Goal: Task Accomplishment & Management: Complete application form

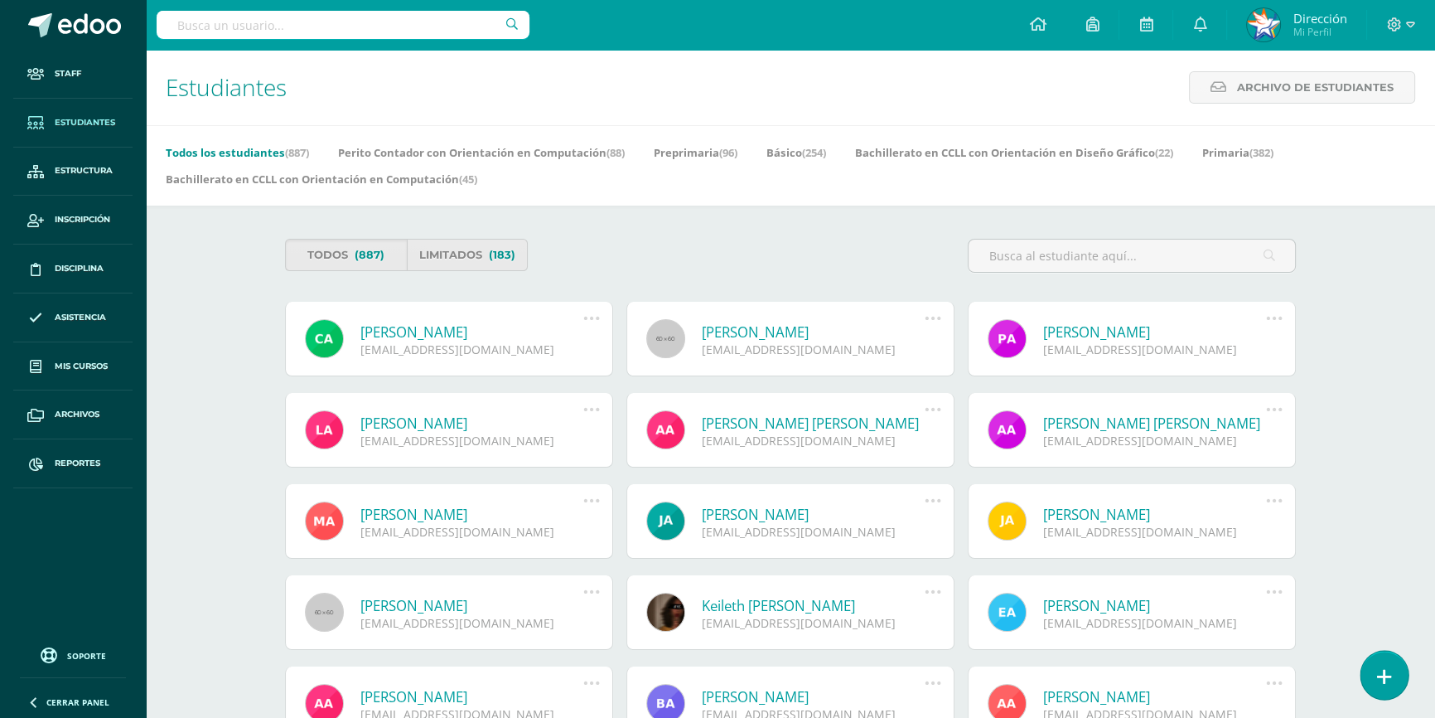
click at [1366, 679] on link at bounding box center [1384, 674] width 47 height 48
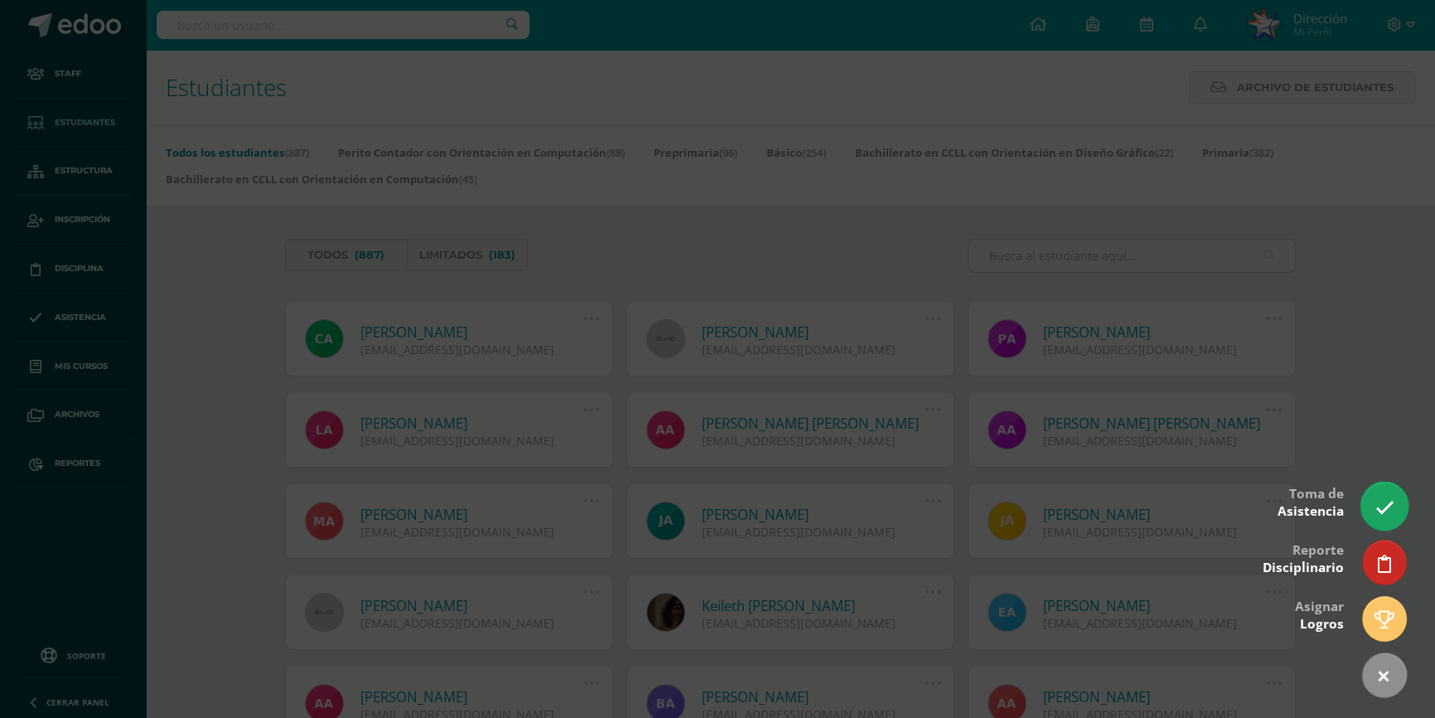
click at [1377, 503] on icon at bounding box center [1384, 507] width 19 height 19
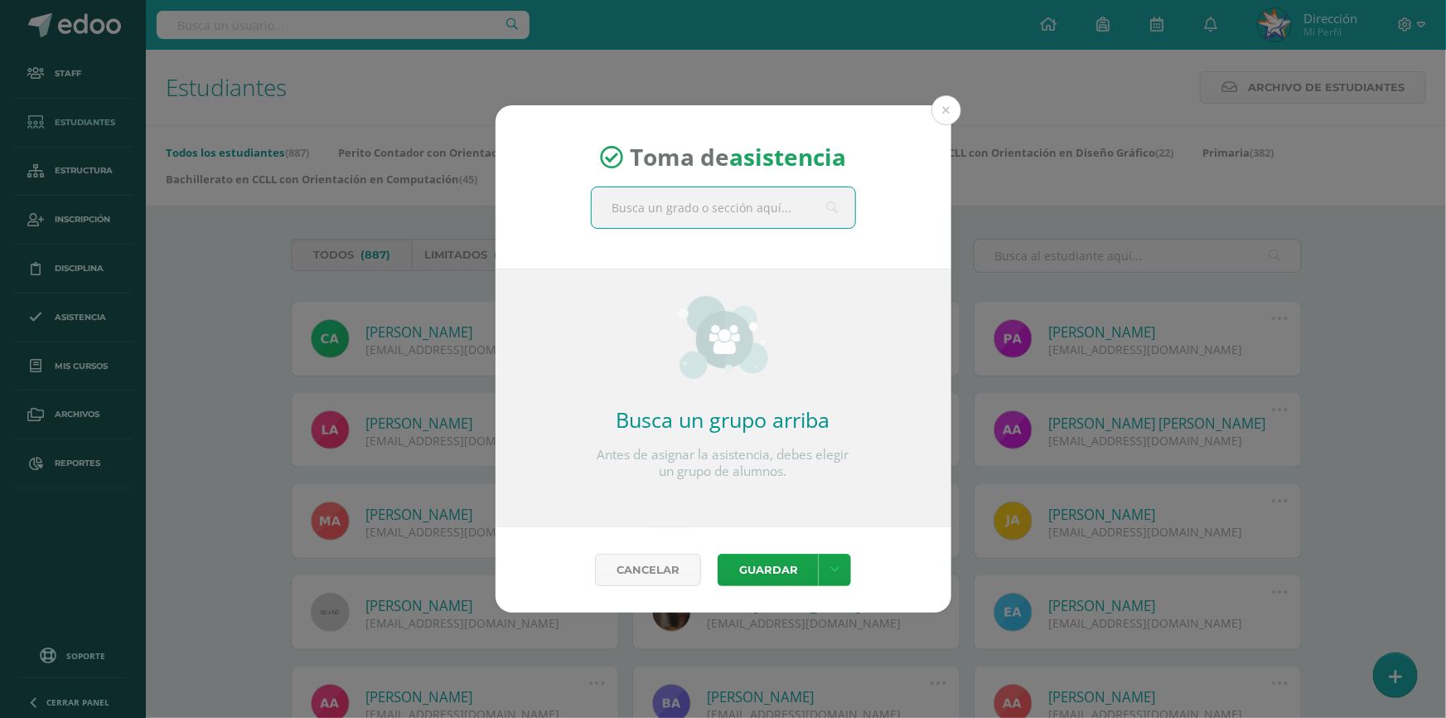
click at [770, 202] on input "text" at bounding box center [723, 207] width 263 height 41
type input "cuarto perito"
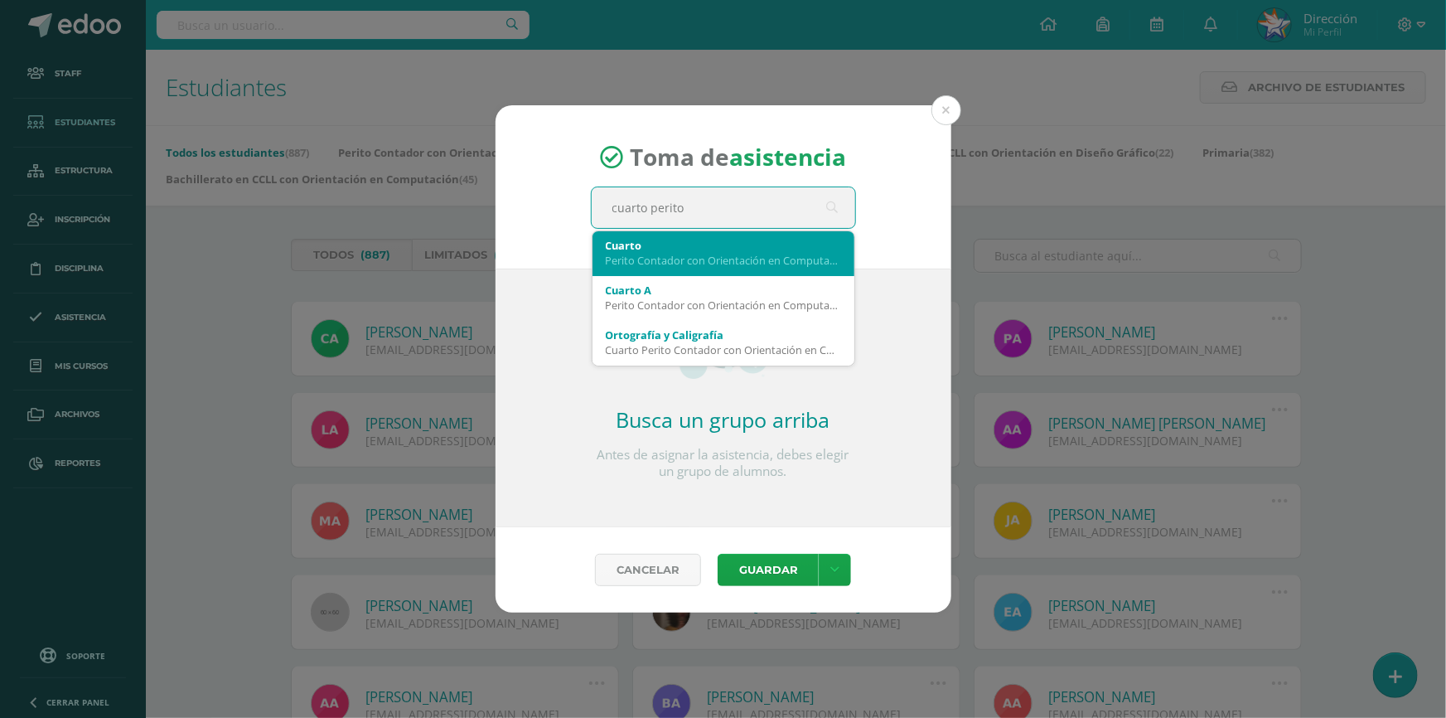
click at [679, 262] on div "Perito Contador con Orientación en Computación" at bounding box center [723, 260] width 235 height 15
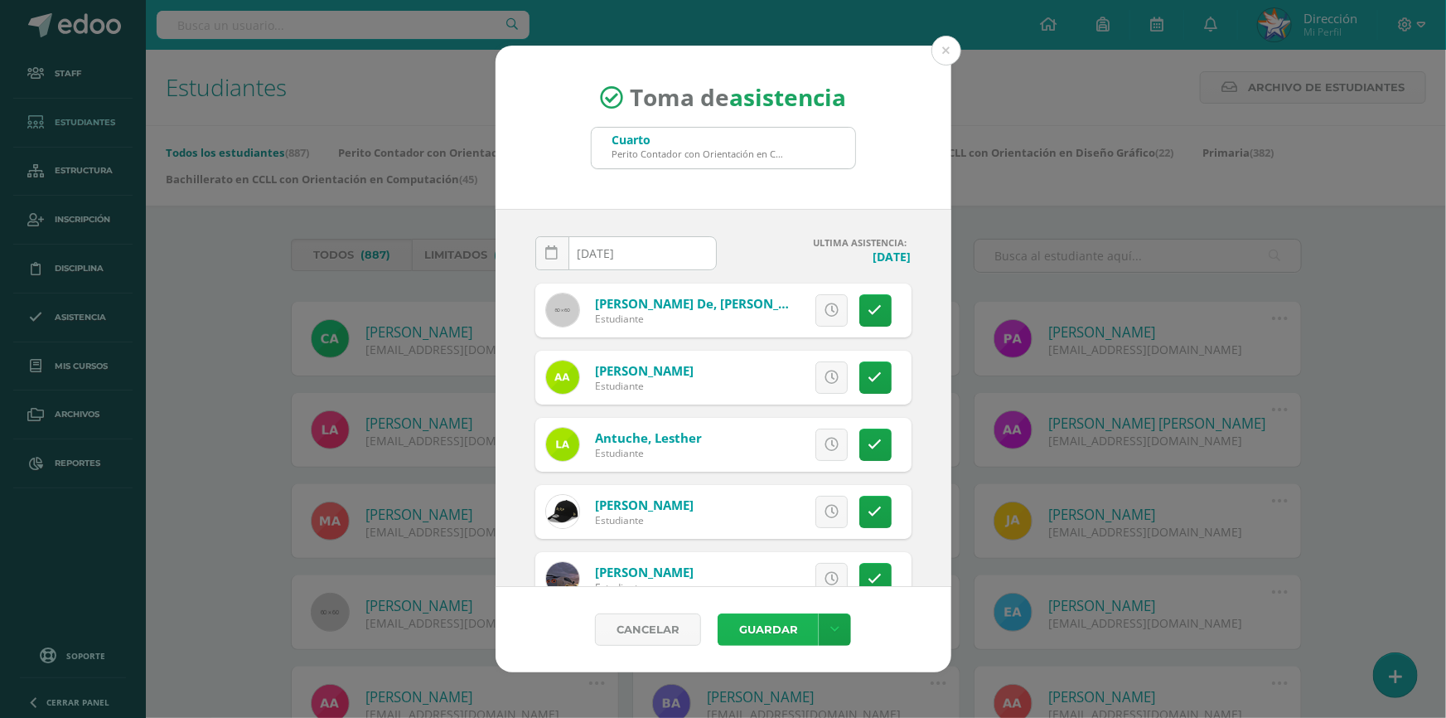
click at [791, 629] on button "Guardar" at bounding box center [768, 629] width 101 height 32
